Goal: Task Accomplishment & Management: Manage account settings

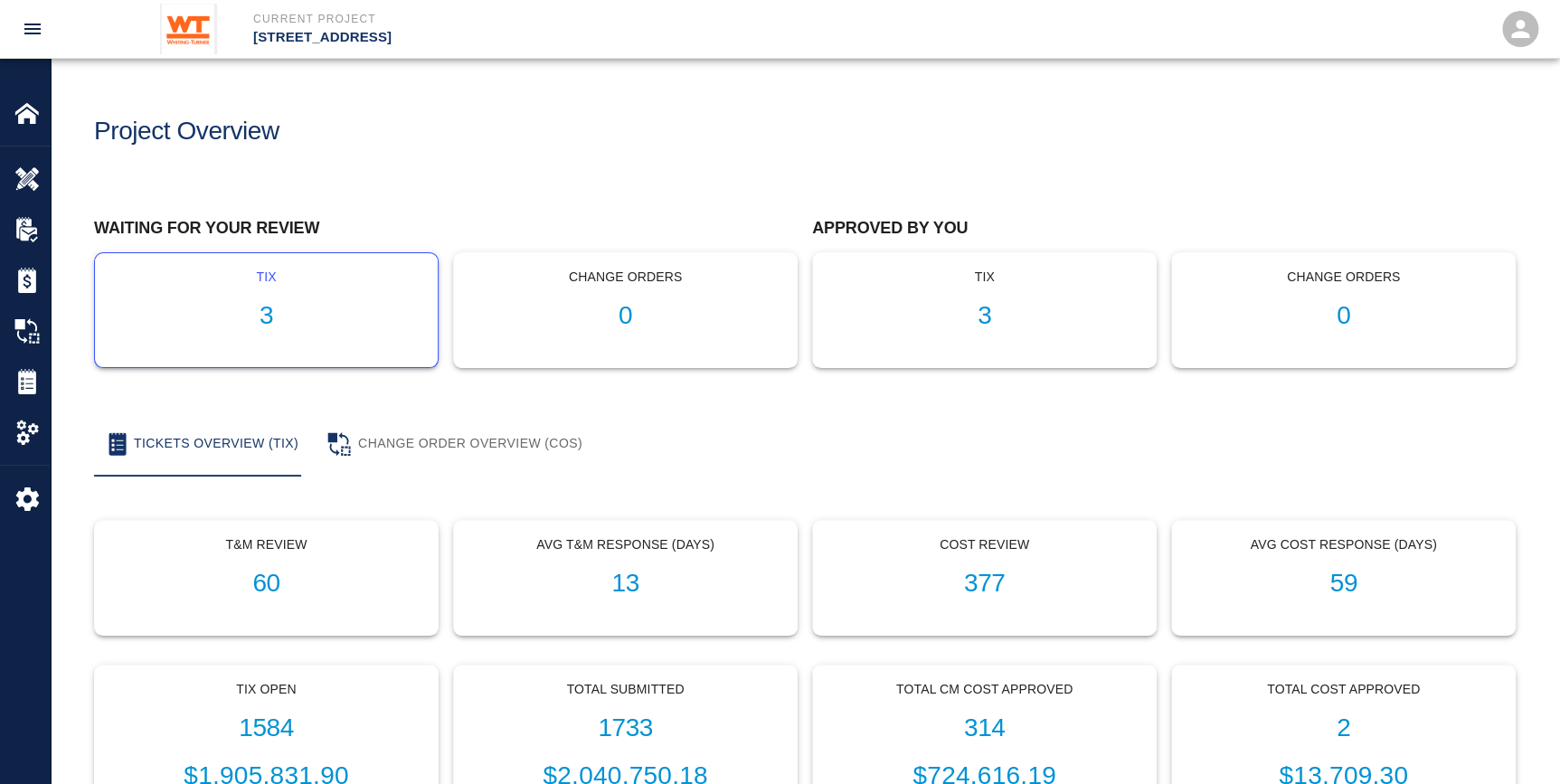
click at [311, 327] on h1 "3" at bounding box center [266, 316] width 314 height 30
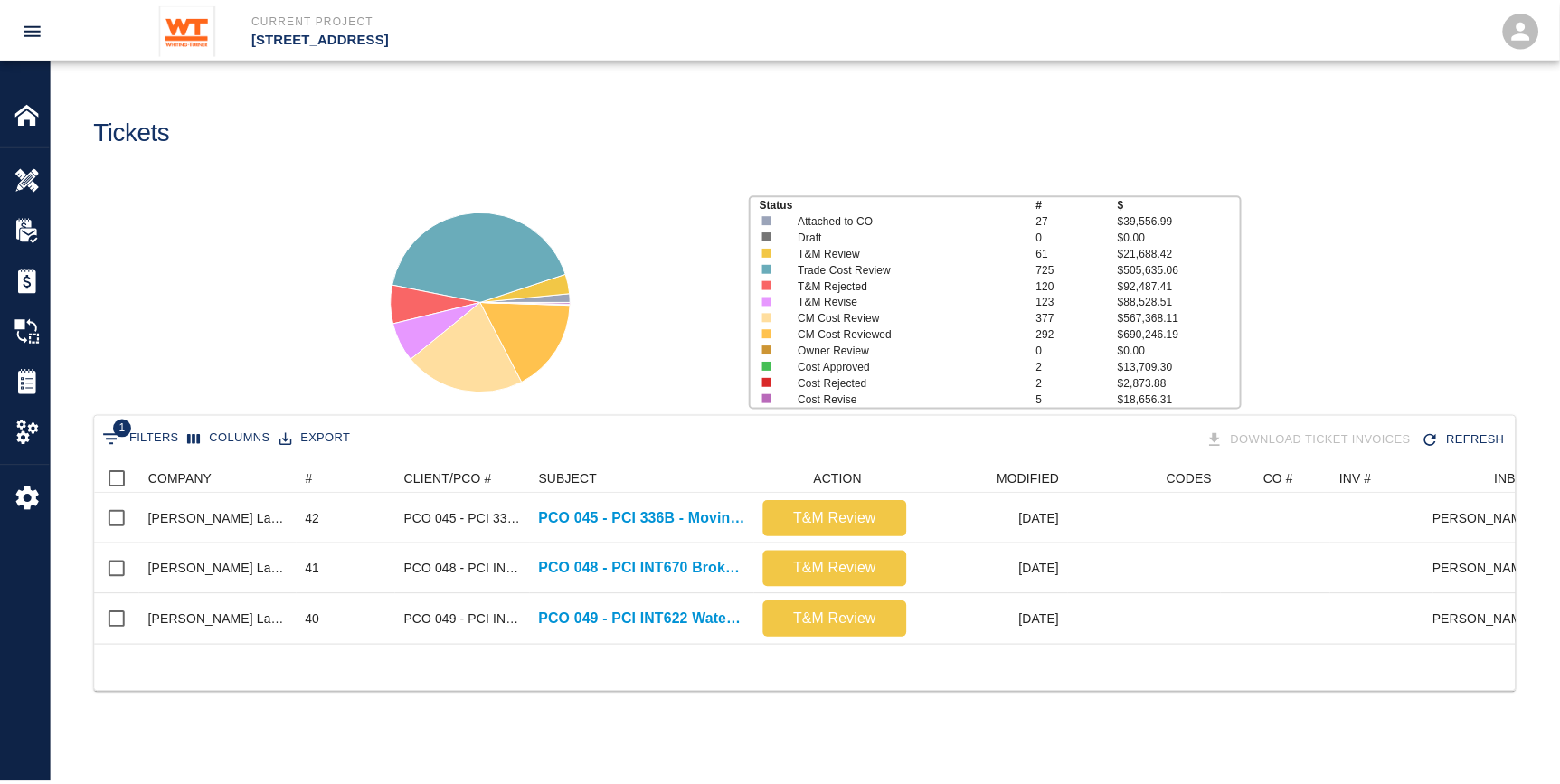
scroll to position [181, 1419]
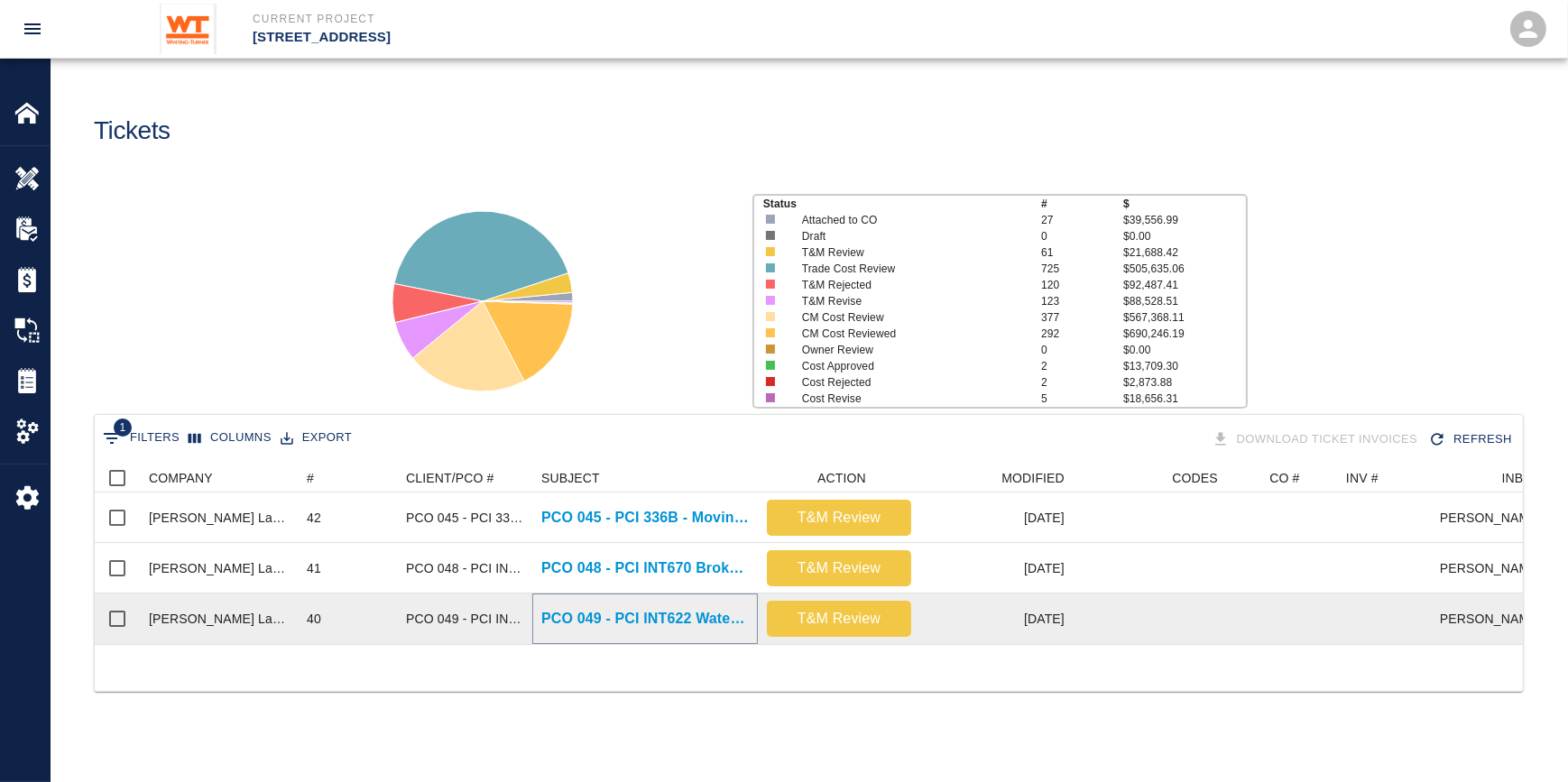
click at [575, 616] on p "PCO 049 - PCI INT622 Watering due to irrigation delay Part 2" at bounding box center [645, 619] width 208 height 22
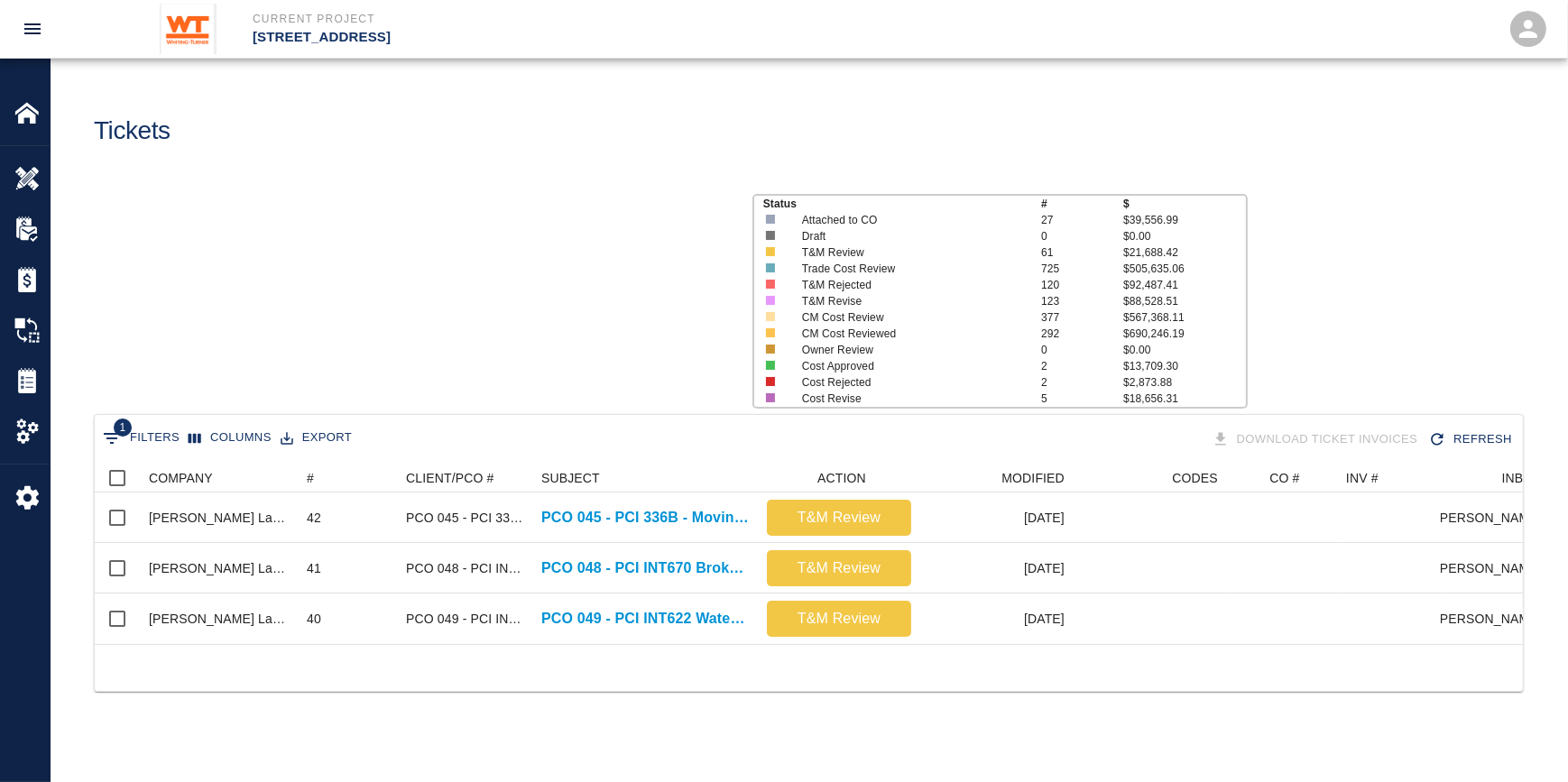
scroll to position [181, 1416]
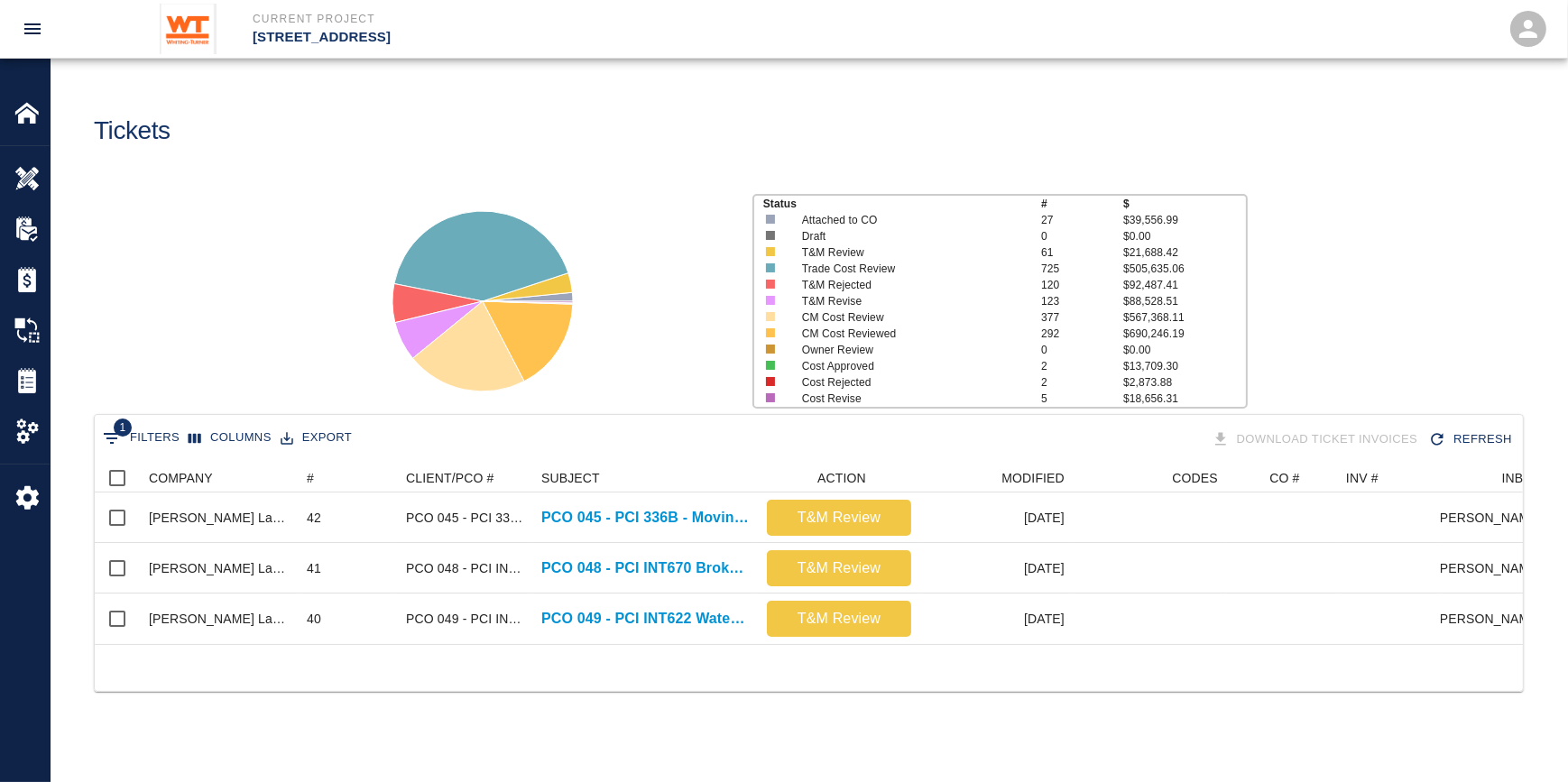
click at [469, 135] on div "Tickets" at bounding box center [440, 123] width 722 height 73
